Goal: Use online tool/utility: Utilize a website feature to perform a specific function

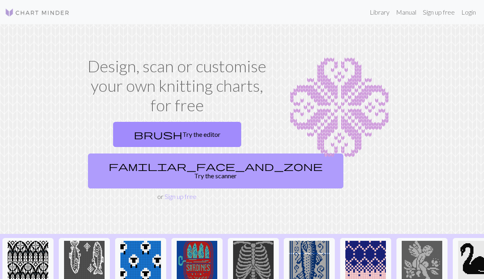
click at [149, 165] on link "familiar_face_and_zone Try the scanner" at bounding box center [216, 170] width 256 height 35
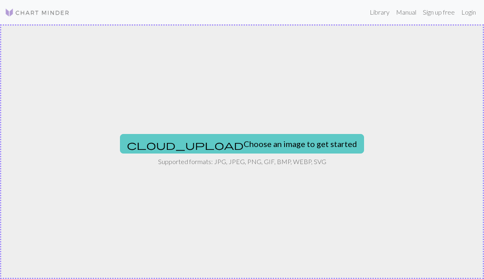
click at [285, 143] on button "cloud_upload Choose an image to get started" at bounding box center [242, 143] width 244 height 19
click at [264, 140] on button "cloud_upload Choose an image to get started" at bounding box center [242, 143] width 244 height 19
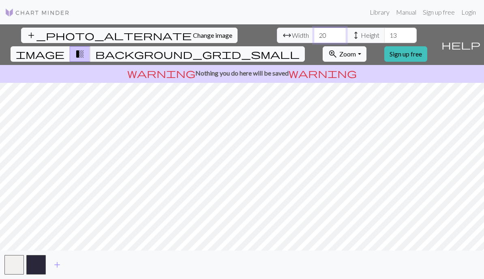
click at [314, 34] on input "20" at bounding box center [330, 35] width 32 height 15
type input "2"
click at [300, 48] on span "background_grid_small" at bounding box center [197, 53] width 204 height 11
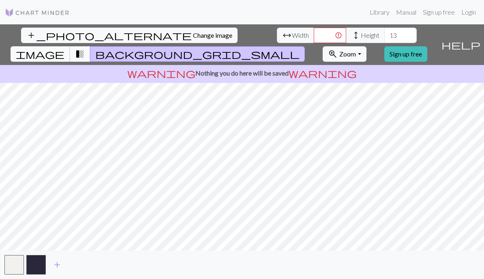
click at [64, 48] on span "image" at bounding box center [40, 53] width 49 height 11
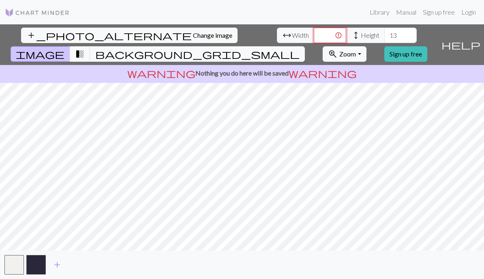
click at [314, 38] on input "number" at bounding box center [330, 35] width 32 height 15
type input "30"
click at [385, 34] on input "13" at bounding box center [401, 35] width 32 height 15
type input "1"
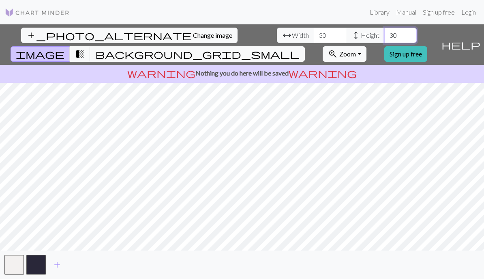
type input "30"
click at [356, 50] on span "Zoom" at bounding box center [347, 54] width 17 height 8
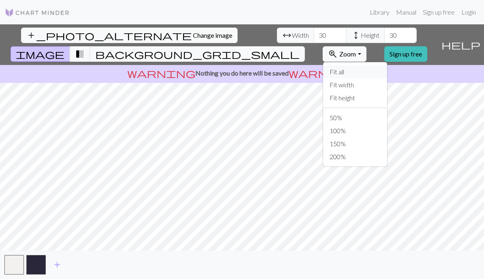
click at [365, 65] on button "Fit all" at bounding box center [355, 71] width 64 height 13
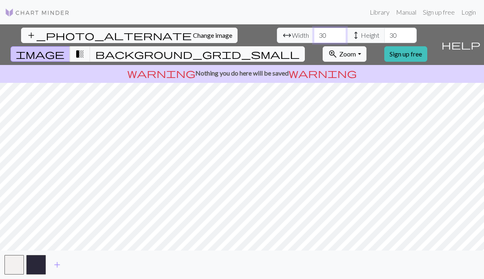
click at [314, 38] on input "30" at bounding box center [330, 35] width 32 height 15
type input "3"
type input "50"
click at [385, 32] on input "30" at bounding box center [401, 35] width 32 height 15
type input "3"
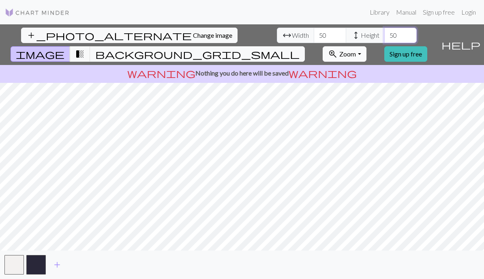
type input "50"
click at [366, 46] on button "zoom_in Zoom Zoom" at bounding box center [344, 53] width 43 height 15
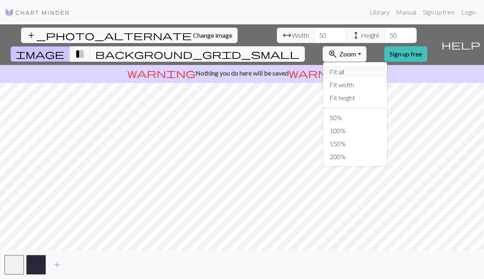
click at [375, 65] on button "Fit all" at bounding box center [355, 71] width 64 height 13
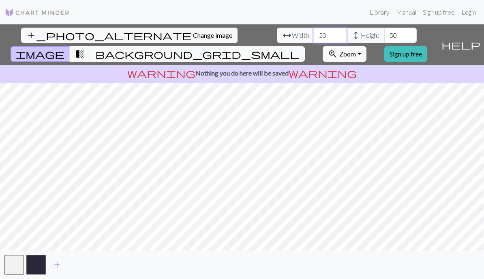
click at [314, 38] on input "50" at bounding box center [330, 35] width 32 height 15
type input "5"
type input "60"
click at [385, 34] on input "50" at bounding box center [401, 35] width 32 height 15
type input "5"
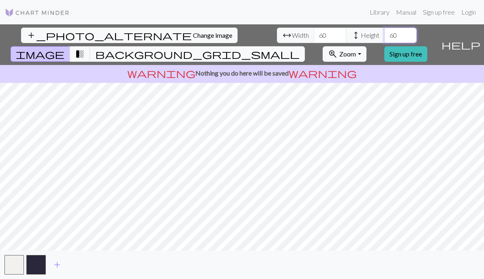
type input "60"
click at [314, 36] on input "60" at bounding box center [330, 35] width 32 height 15
type input "6"
type input "100"
click at [385, 40] on input "60" at bounding box center [401, 35] width 32 height 15
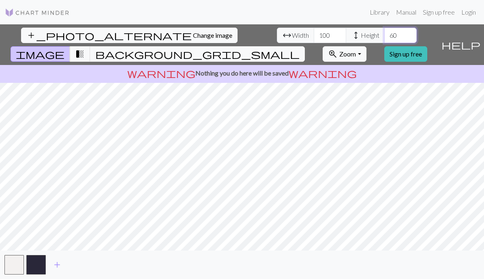
type input "6"
type input "100"
click at [314, 38] on input "100" at bounding box center [330, 35] width 32 height 15
type input "1"
type input "70"
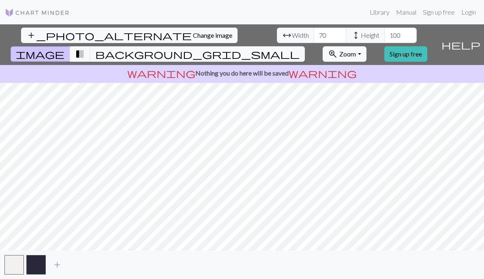
click at [385, 32] on input "100" at bounding box center [401, 35] width 32 height 15
type input "1"
type input "70"
click at [314, 34] on input "70" at bounding box center [330, 35] width 32 height 15
type input "7"
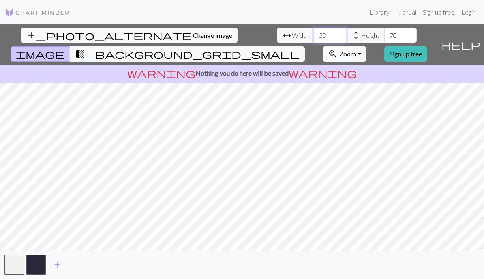
type input "50"
click at [385, 34] on input "70" at bounding box center [401, 35] width 32 height 15
type input "7"
type input "50"
click at [64, 48] on span "image" at bounding box center [40, 53] width 49 height 11
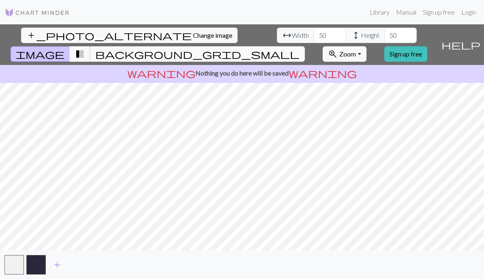
click at [85, 48] on span "transition_fade" at bounding box center [80, 53] width 10 height 11
click at [64, 48] on span "image" at bounding box center [40, 53] width 49 height 11
click at [85, 48] on span "transition_fade" at bounding box center [80, 53] width 10 height 11
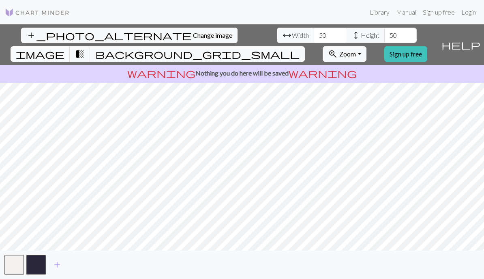
click at [64, 48] on span "image" at bounding box center [40, 53] width 49 height 11
click at [85, 48] on span "transition_fade" at bounding box center [80, 53] width 10 height 11
